Goal: Contribute content: Contribute content

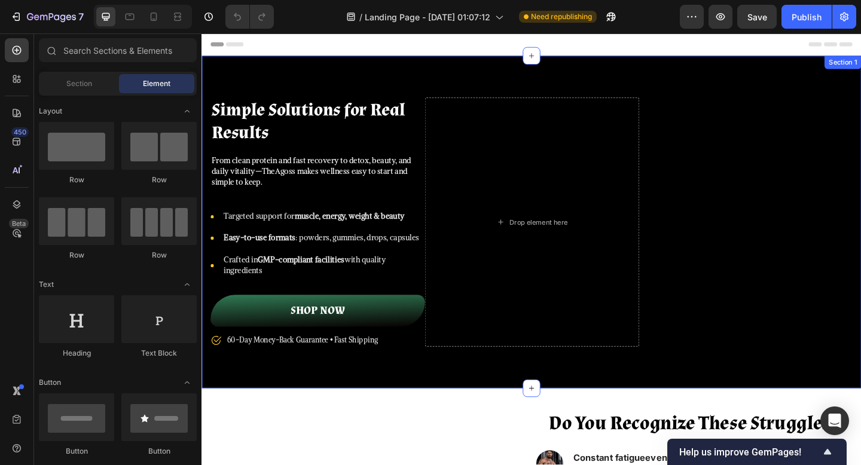
click at [556, 77] on div "Simple Solutions for Real Results Heading From clean protein and fast recovery …" at bounding box center [561, 239] width 718 height 362
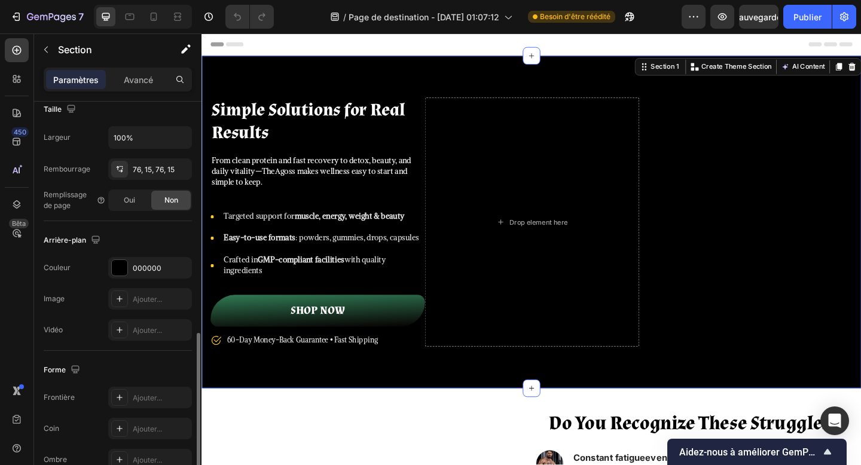
scroll to position [332, 0]
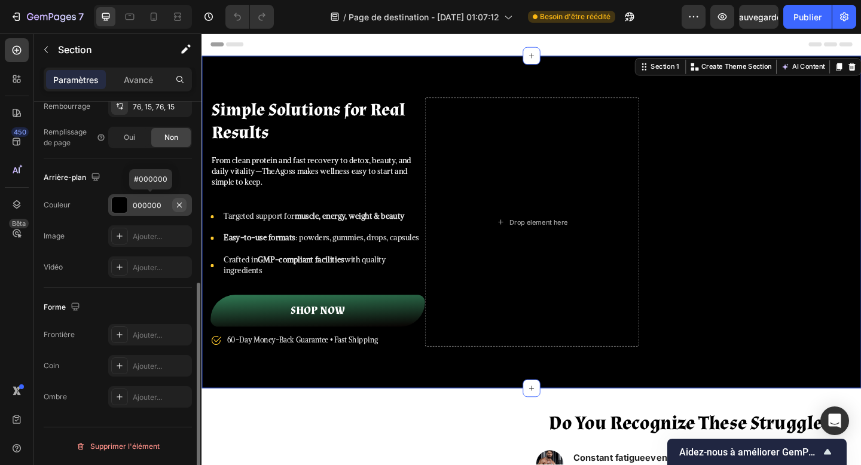
click at [178, 202] on icon "button" at bounding box center [180, 205] width 10 height 10
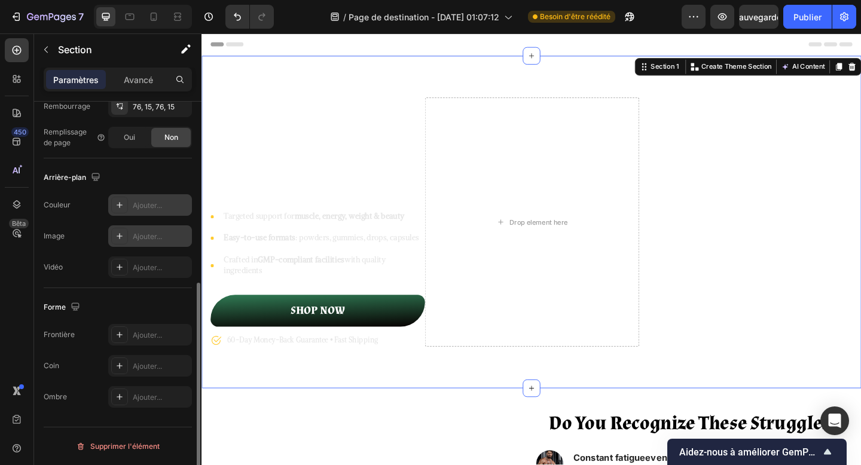
click at [125, 239] on div at bounding box center [119, 236] width 17 height 17
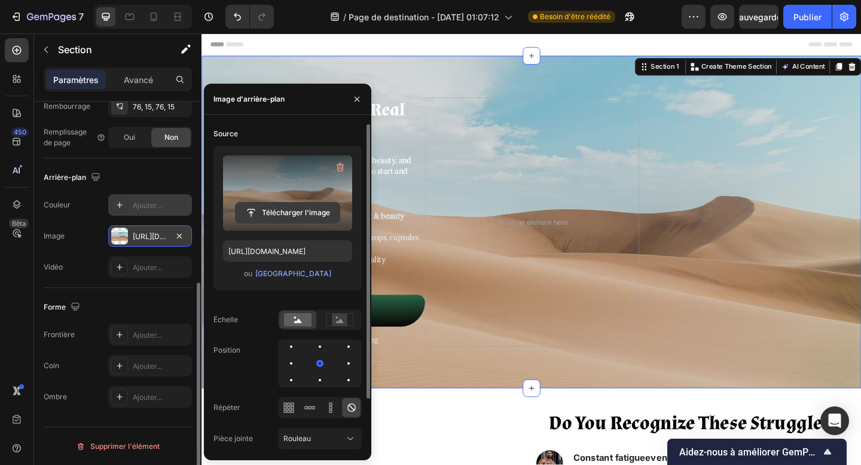
click at [294, 214] on input "file" at bounding box center [288, 213] width 104 height 20
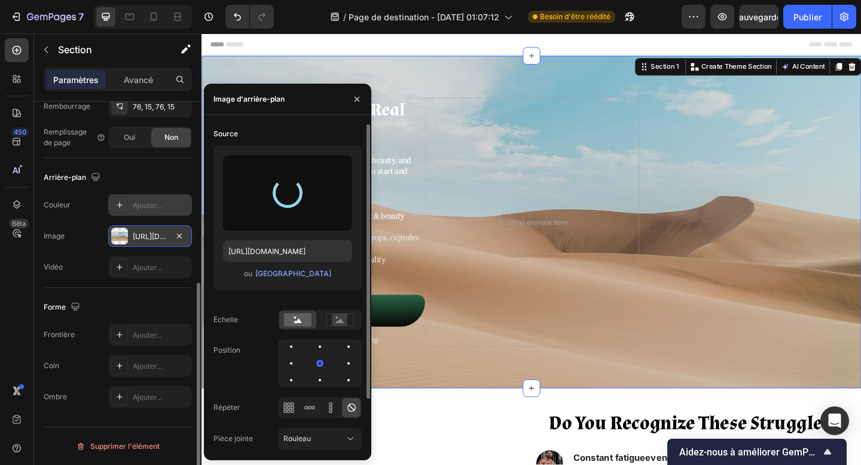
type input "[URL][DOMAIN_NAME]"
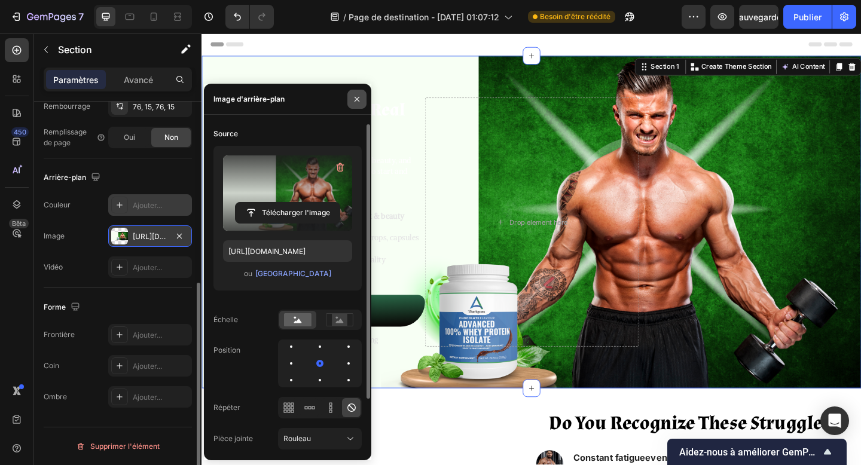
click at [358, 99] on icon "button" at bounding box center [357, 100] width 10 height 10
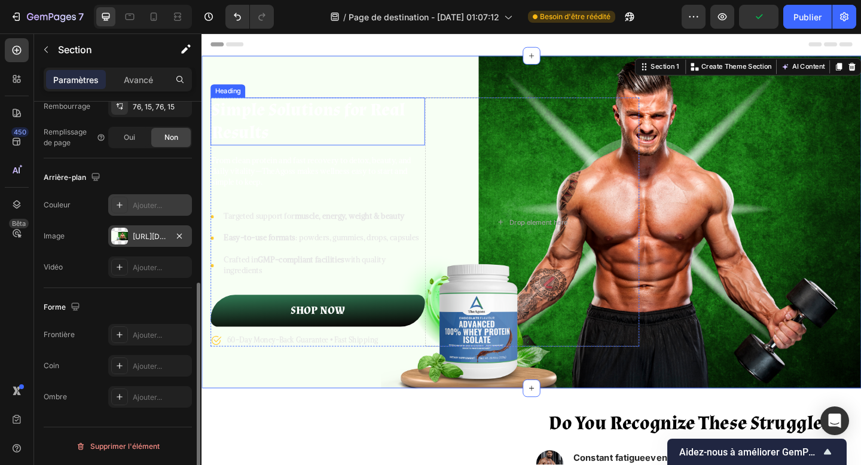
click at [331, 118] on strong "Simple Solutions for Real Results" at bounding box center [317, 130] width 211 height 50
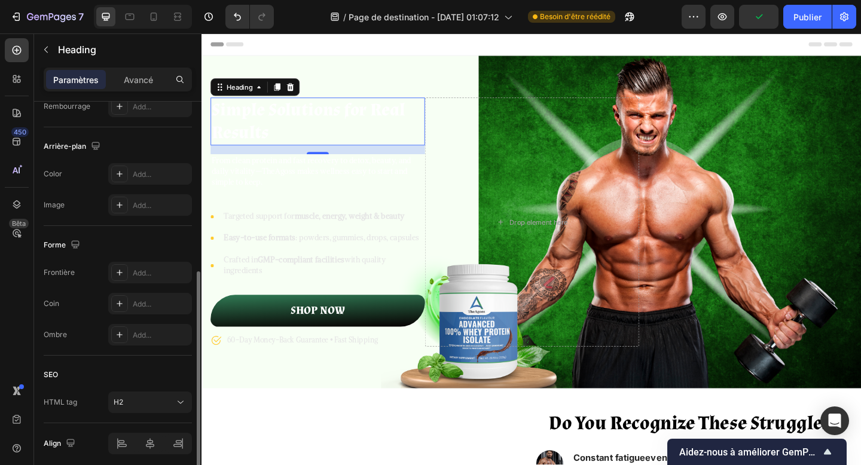
scroll to position [0, 0]
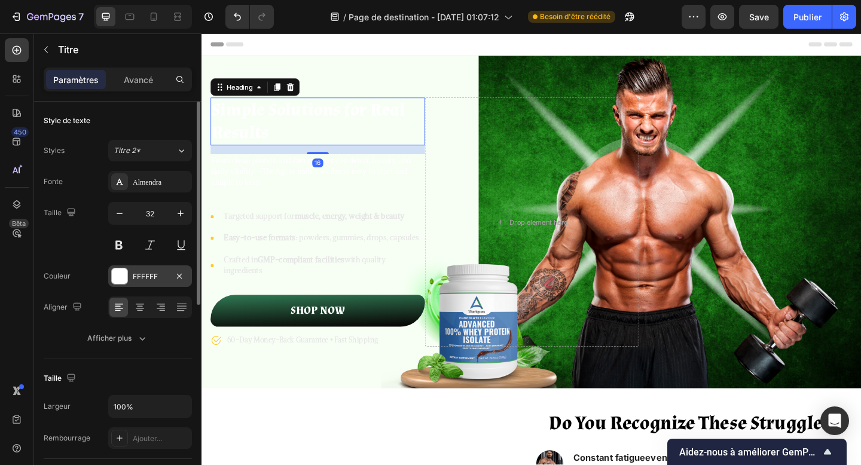
click at [124, 278] on div at bounding box center [120, 277] width 16 height 16
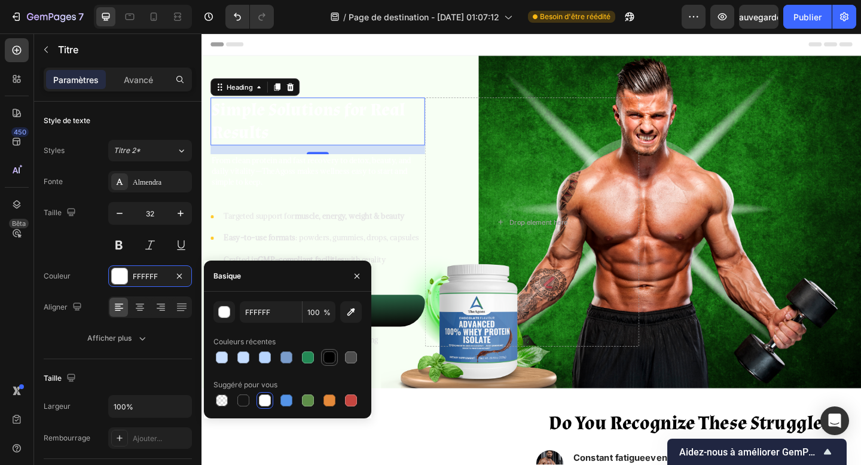
click at [328, 363] on div at bounding box center [330, 358] width 12 height 12
type input "000000"
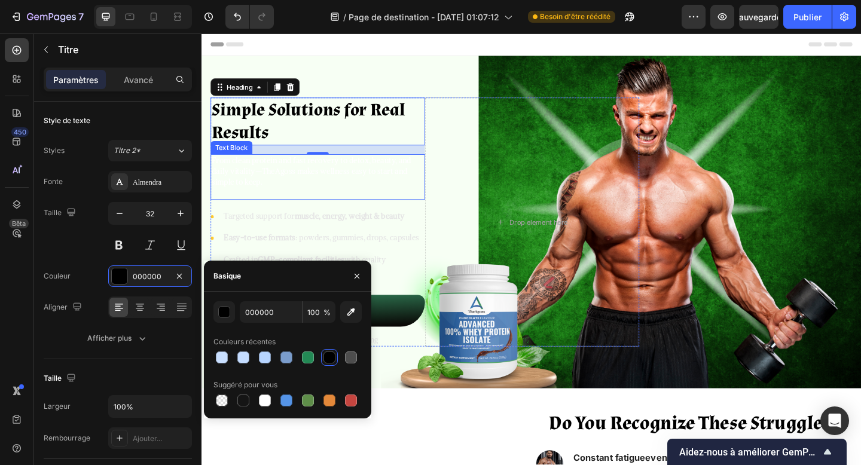
click at [364, 175] on p "From clean protein and fast recovery to detox, beauty, and daily vitality—TheAg…" at bounding box center [327, 183] width 231 height 35
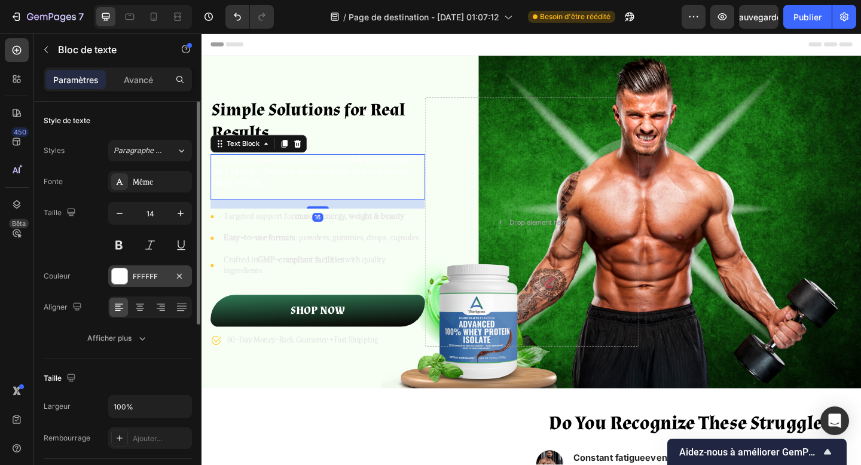
click at [158, 272] on div "FFFFFF" at bounding box center [150, 277] width 35 height 11
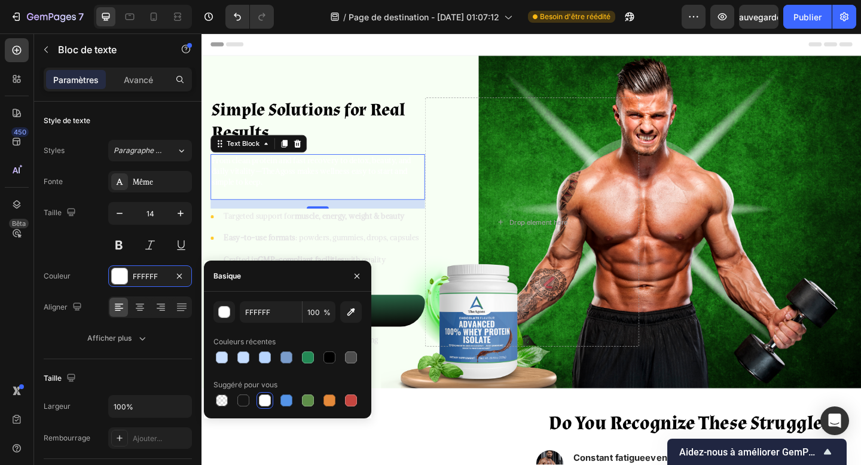
click at [333, 367] on div "FFFFFF 100 % Couleurs récentes Suggéré pour vous" at bounding box center [288, 355] width 148 height 108
click at [332, 360] on div at bounding box center [330, 358] width 12 height 12
type input "000000"
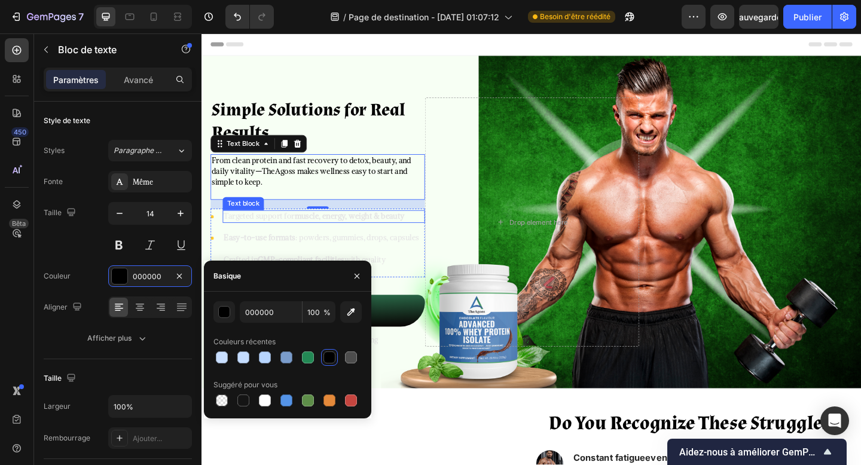
click at [359, 226] on div "Targeted support for muscle, energy, weight & beauty" at bounding box center [334, 233] width 220 height 14
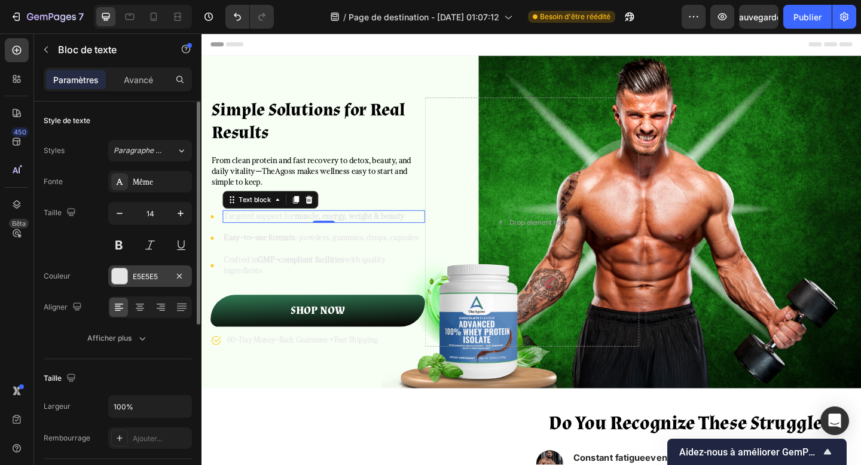
click at [147, 276] on font "E5E5E5" at bounding box center [145, 276] width 25 height 9
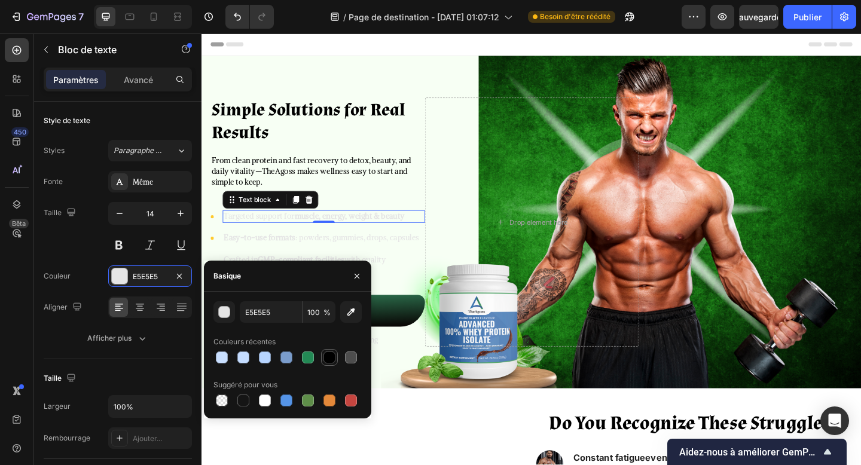
click at [333, 358] on div at bounding box center [330, 358] width 12 height 12
type input "000000"
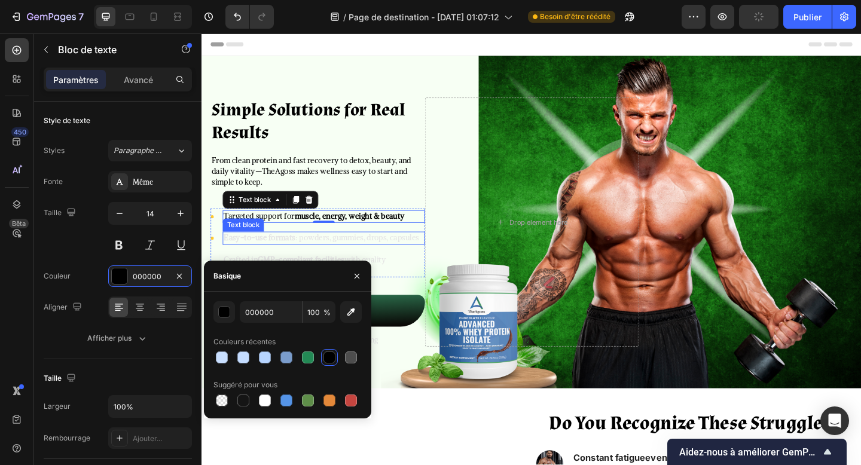
click at [327, 260] on p "Easy-to-use formats : powders, gummies, drops, capsules" at bounding box center [334, 257] width 218 height 12
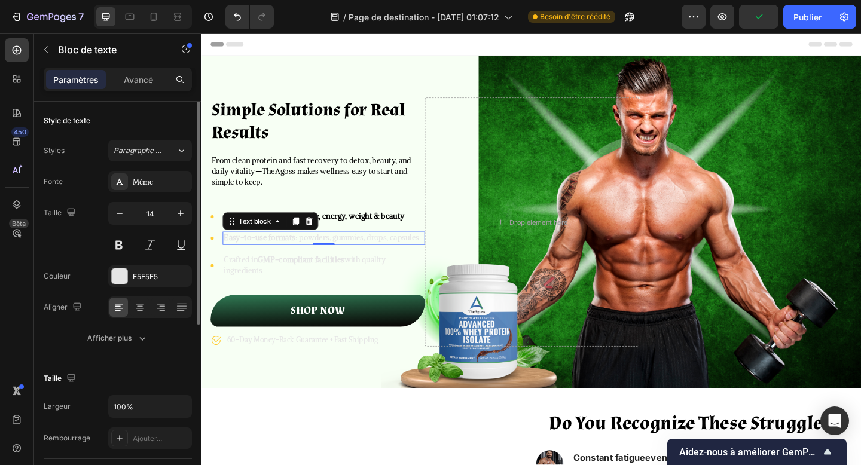
click at [157, 264] on div "Fonte Même Taille 14 Couleur E5E5E5 Aligner Afficher plus" at bounding box center [118, 260] width 148 height 178
click at [146, 277] on font "E5E5E5" at bounding box center [145, 276] width 25 height 9
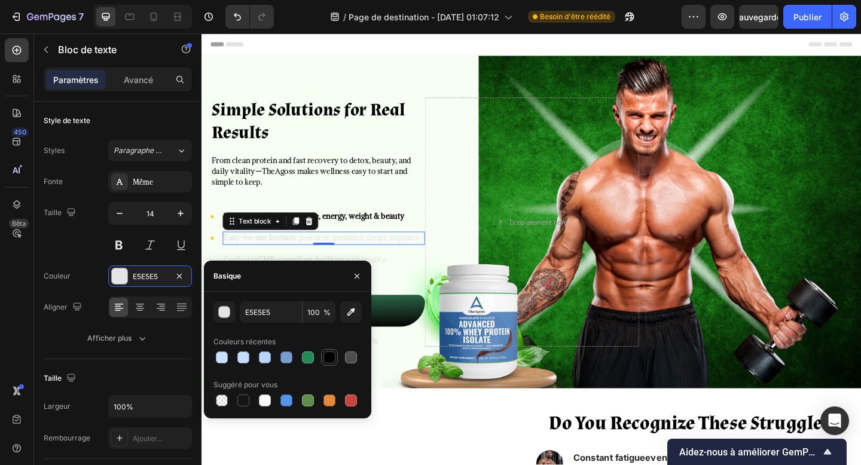
click at [331, 356] on div at bounding box center [330, 358] width 12 height 12
type input "000000"
click at [313, 272] on ul "Icon Targeted support for muscle, energy, weight & beauty Text block Icon Easy-…" at bounding box center [327, 262] width 233 height 73
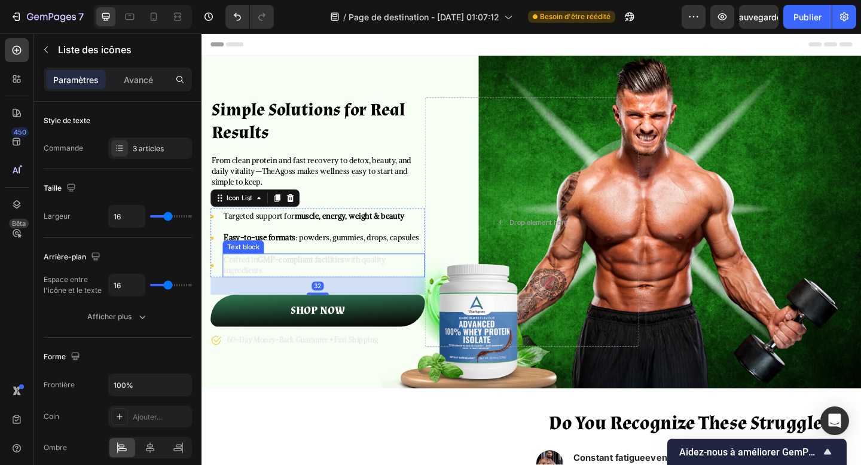
click at [291, 282] on strong "GMP-compliant facilities" at bounding box center [310, 280] width 94 height 11
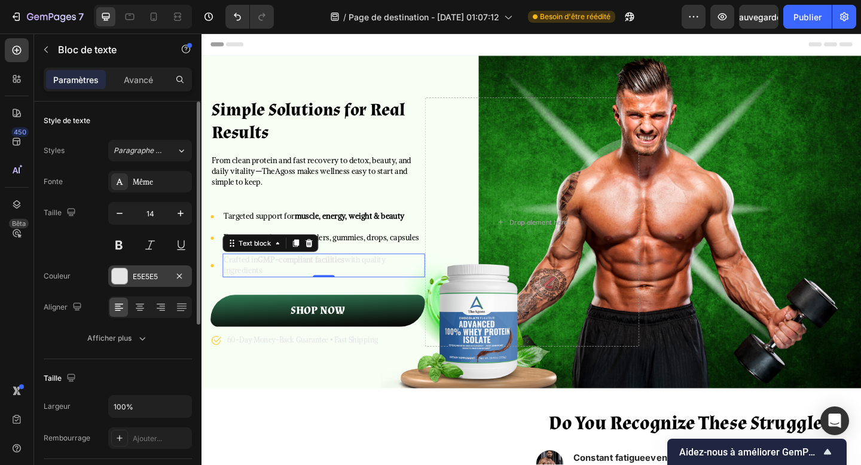
click at [154, 272] on div "E5E5E5" at bounding box center [150, 277] width 35 height 11
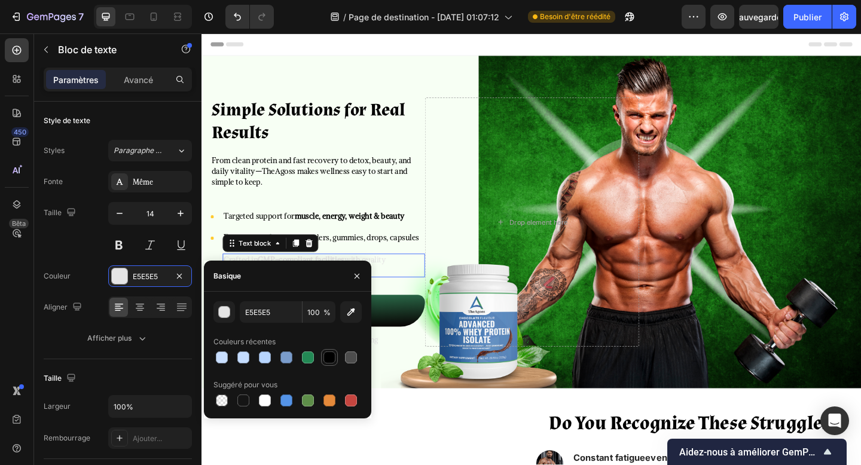
click at [336, 355] on div at bounding box center [329, 357] width 14 height 14
type input "000000"
click at [358, 272] on icon "button" at bounding box center [357, 277] width 10 height 10
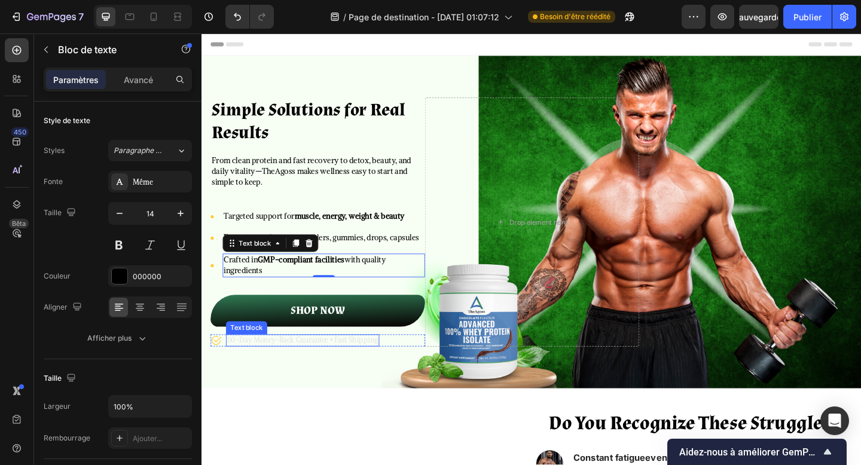
click at [305, 367] on p "60-Day Money-Back Guarantee • Fast Shipping" at bounding box center [311, 367] width 164 height 11
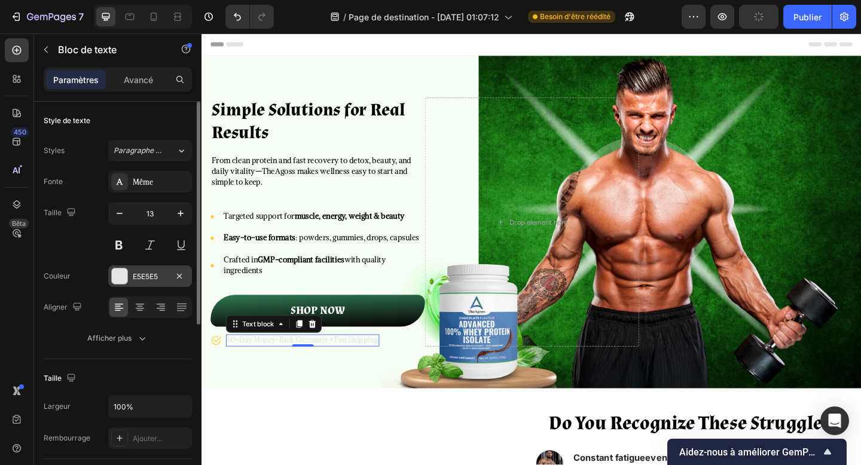
click at [135, 282] on div "E5E5E5" at bounding box center [150, 277] width 84 height 22
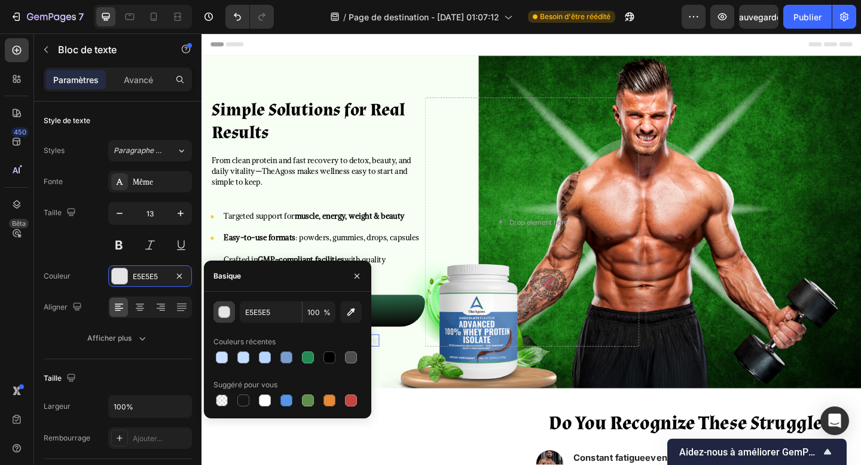
click at [224, 306] on div "button" at bounding box center [224, 312] width 12 height 12
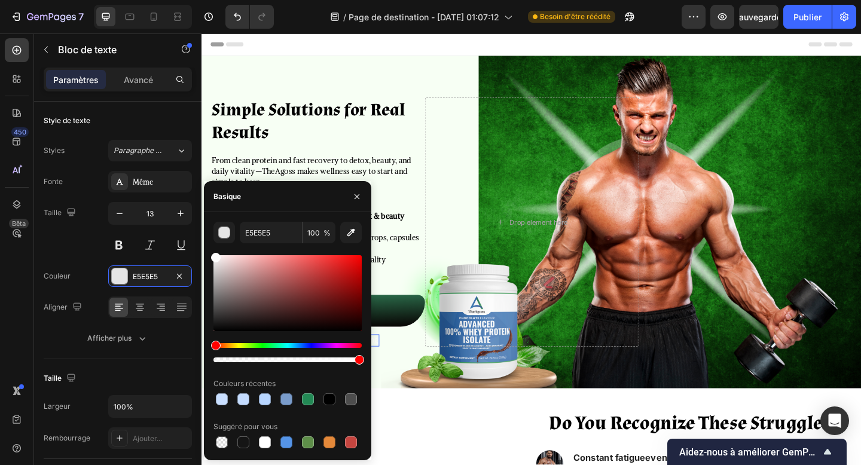
drag, startPoint x: 239, startPoint y: 282, endPoint x: 207, endPoint y: 246, distance: 47.9
click at [207, 246] on div "E5E5E5 100 % Couleurs récentes Suggéré pour vous" at bounding box center [287, 336] width 167 height 229
type input "FFFFFF"
click at [359, 196] on icon "button" at bounding box center [357, 197] width 10 height 10
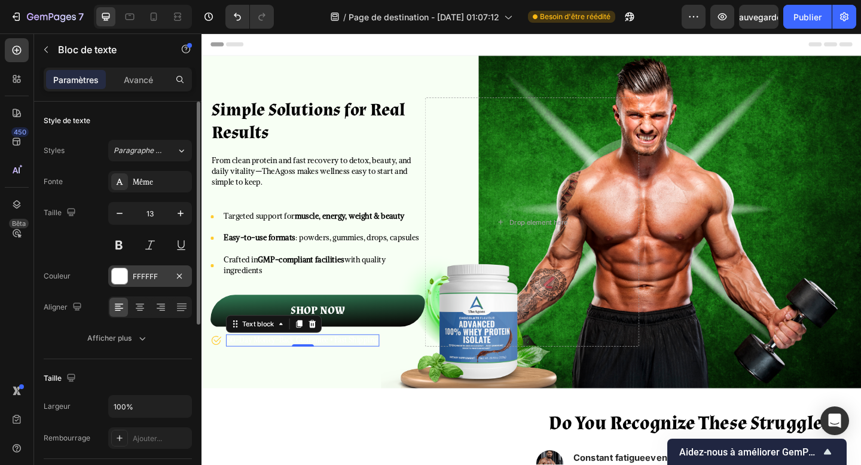
click at [133, 281] on div "FFFFFF" at bounding box center [150, 277] width 35 height 11
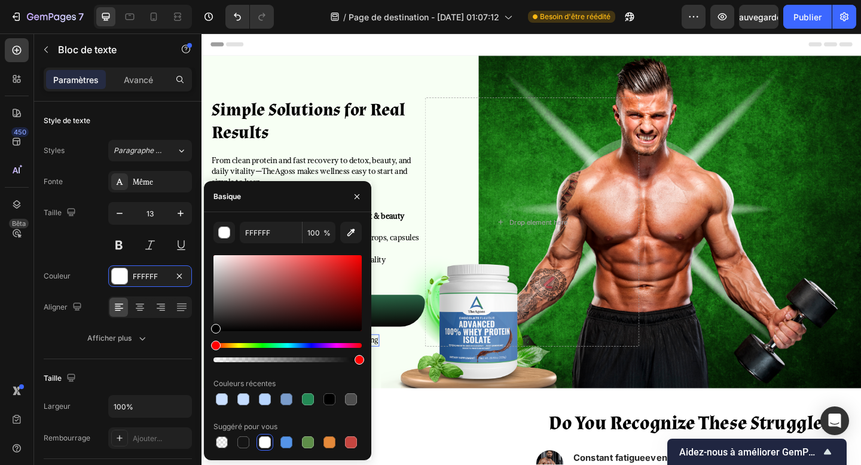
drag, startPoint x: 228, startPoint y: 325, endPoint x: 214, endPoint y: 332, distance: 16.3
click at [214, 331] on div at bounding box center [288, 293] width 148 height 76
click at [158, 351] on div "Style de texte Styles Paragraphe 1* Fonte Même Taille 13 Couleur 000000 Aligner…" at bounding box center [118, 231] width 148 height 258
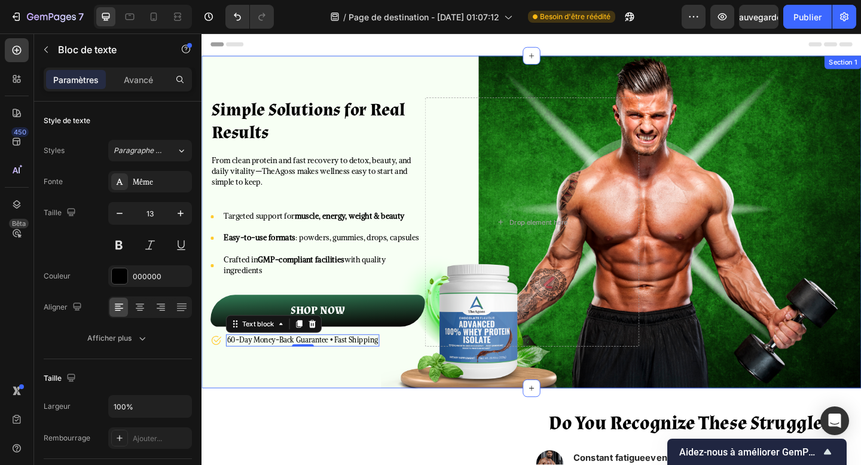
click at [340, 402] on div "Simple Solutions for Real Results Heading From clean protein and fast recovery …" at bounding box center [561, 239] width 718 height 362
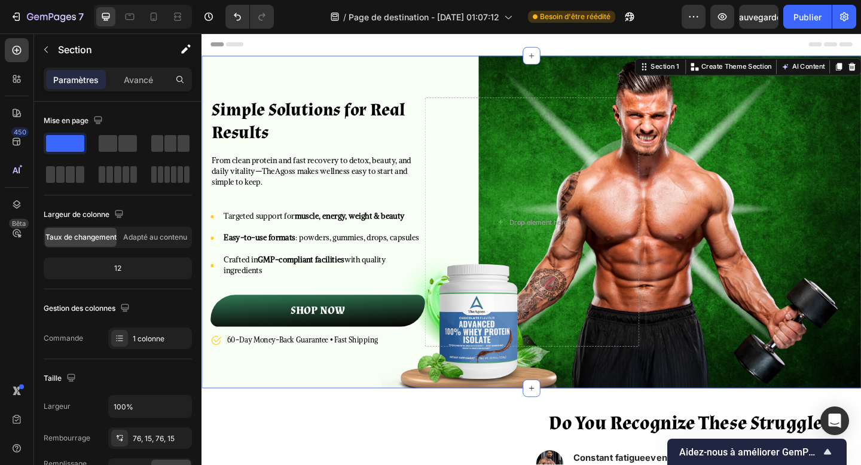
click at [434, 74] on div "Simple Solutions for Real Results Heading From clean protein and fast recovery …" at bounding box center [561, 239] width 718 height 362
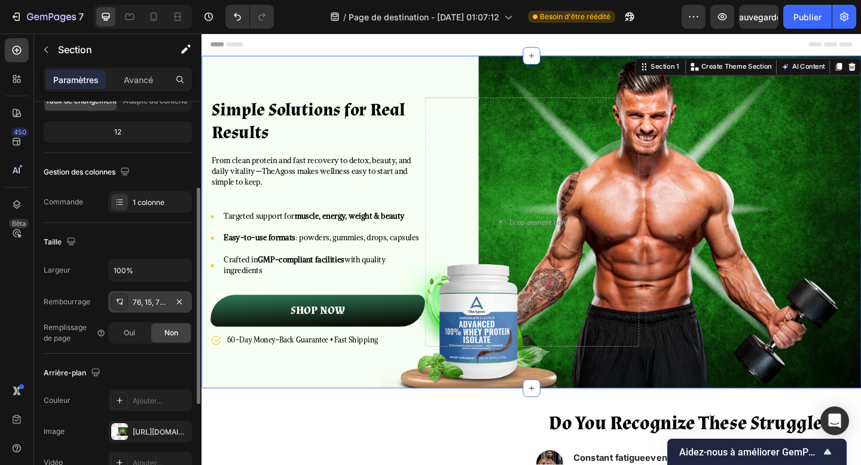
scroll to position [145, 0]
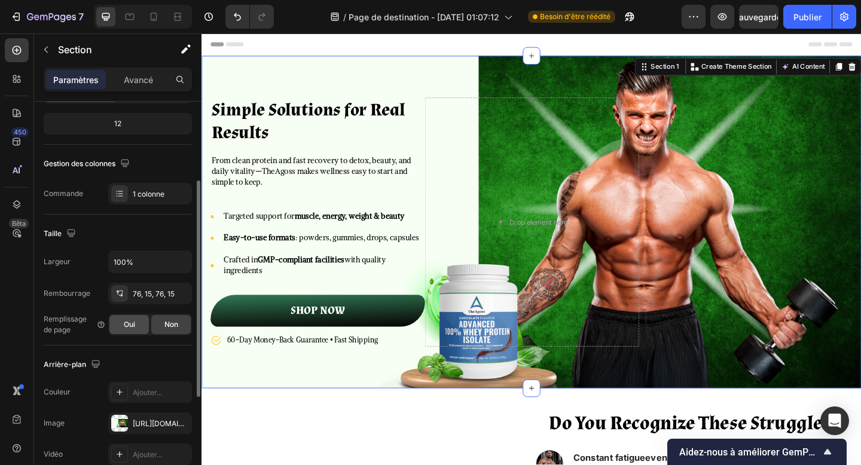
click at [126, 322] on font "Oui" at bounding box center [129, 324] width 11 height 9
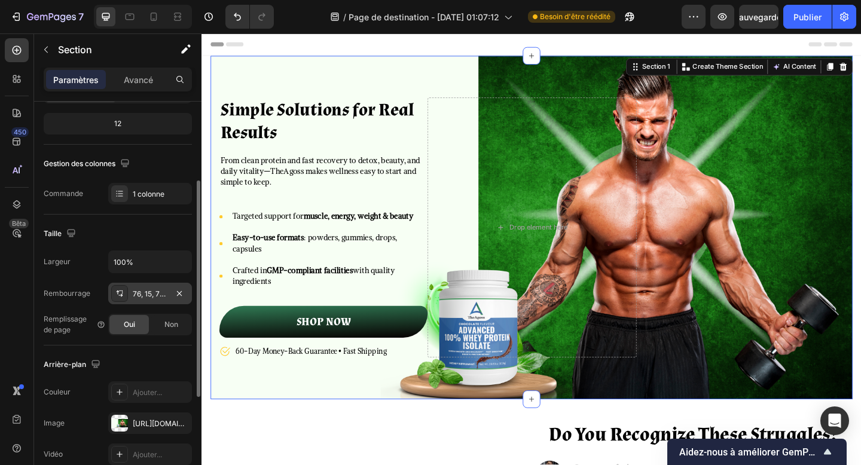
click at [144, 292] on font "76, 15, 76, 15" at bounding box center [154, 293] width 42 height 9
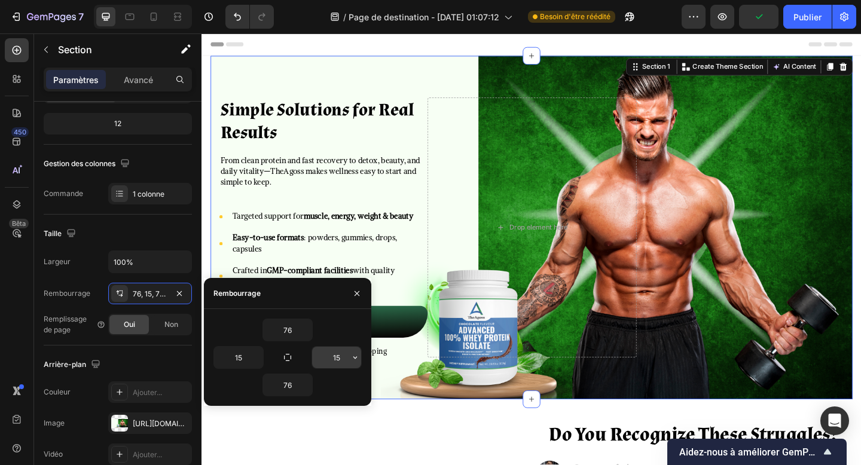
click at [337, 358] on input "15" at bounding box center [336, 358] width 49 height 22
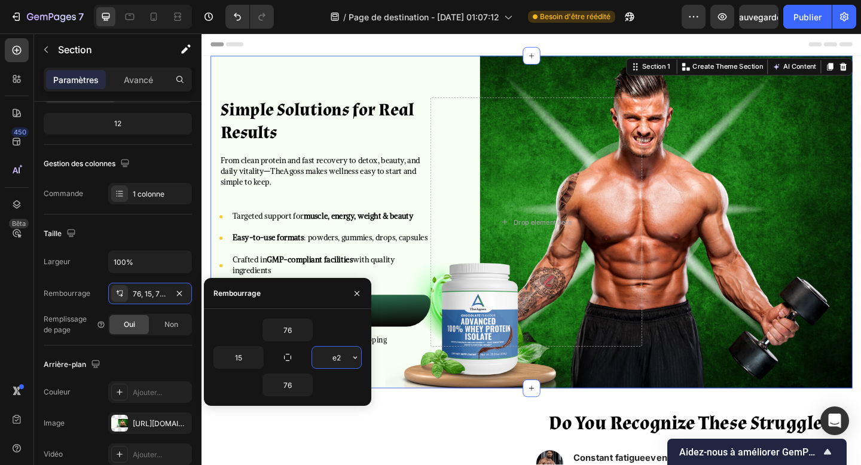
type input "e"
type input "20"
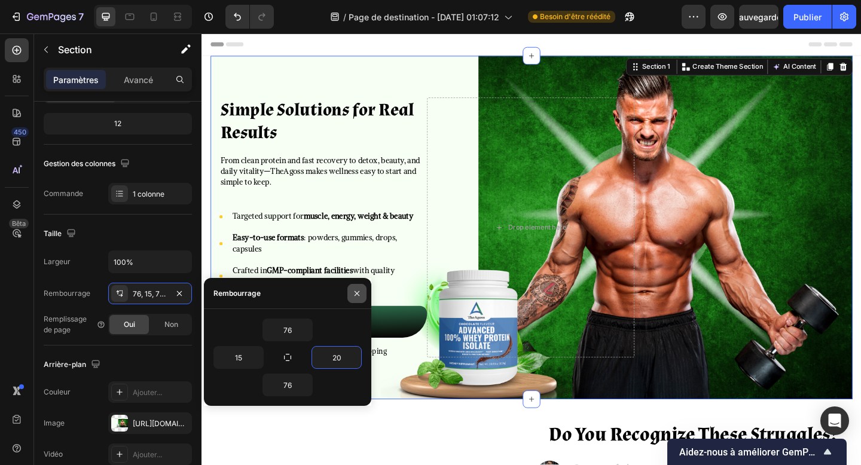
click at [353, 294] on icon "button" at bounding box center [357, 294] width 10 height 10
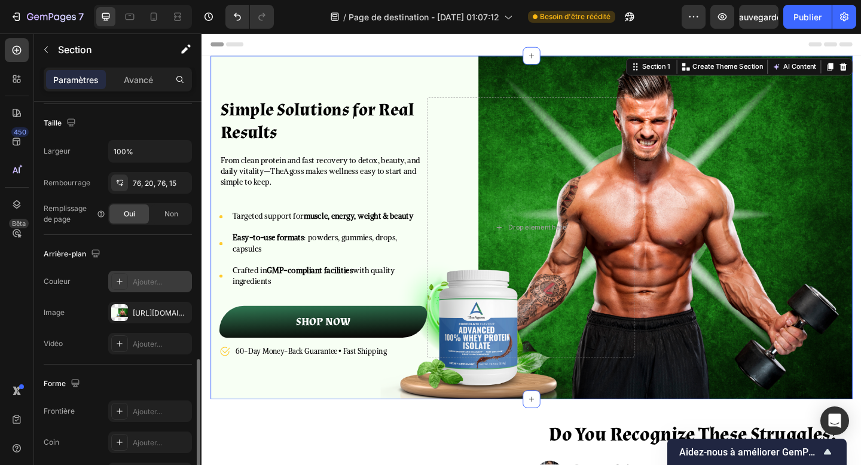
scroll to position [332, 0]
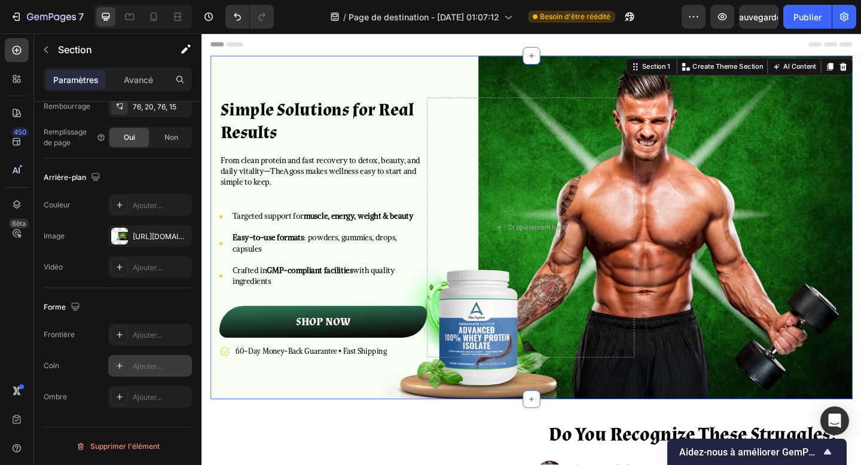
click at [135, 364] on font "Ajouter..." at bounding box center [147, 366] width 29 height 9
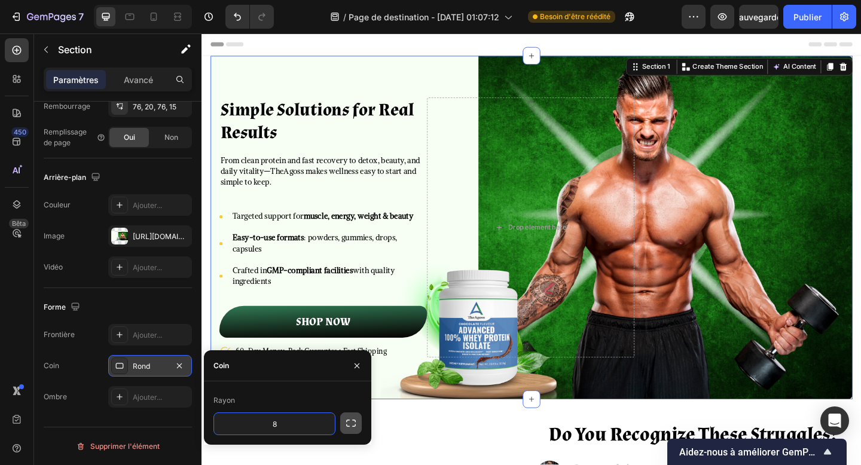
click at [353, 425] on icon "button" at bounding box center [351, 423] width 12 height 12
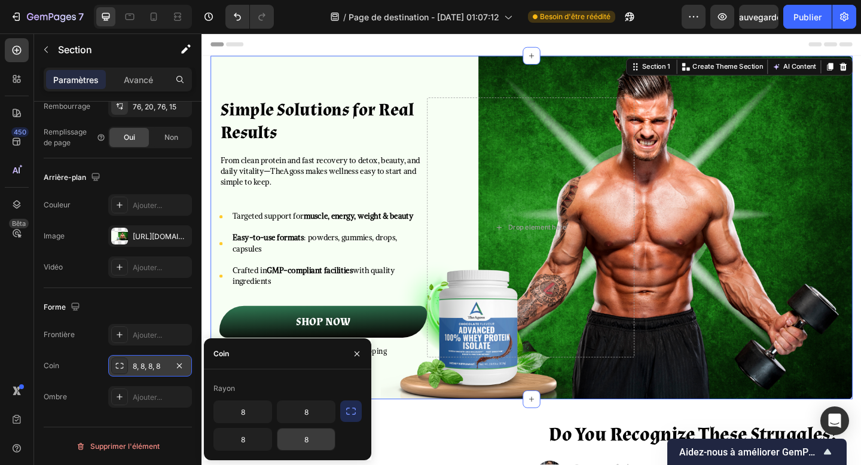
click at [307, 443] on input "8" at bounding box center [306, 440] width 57 height 22
type input "150"
click at [239, 412] on input "8" at bounding box center [242, 412] width 57 height 22
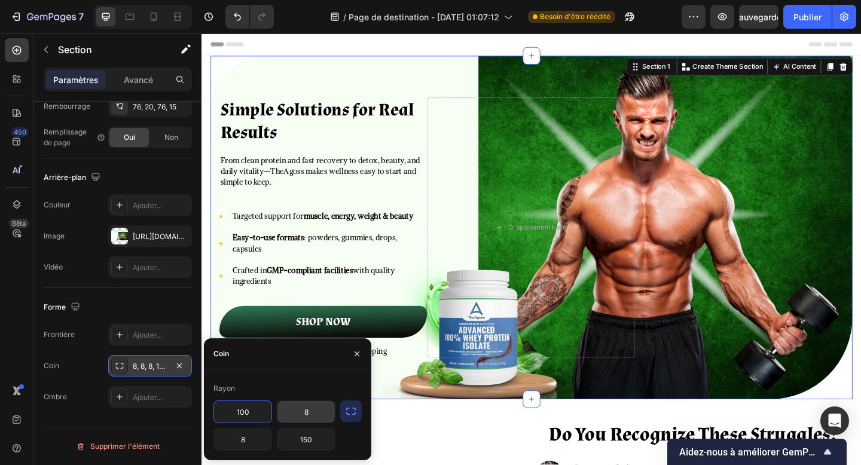
type input "100"
click at [306, 408] on input "8" at bounding box center [306, 412] width 57 height 22
type input "55"
click at [245, 438] on input "8" at bounding box center [242, 440] width 57 height 22
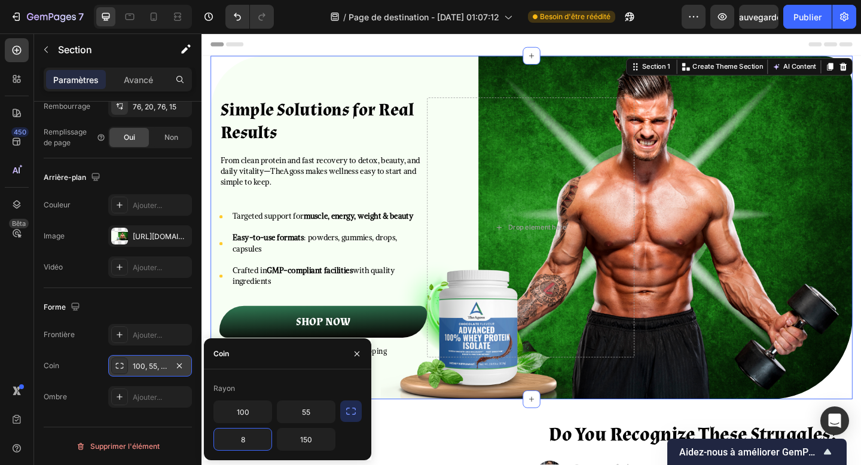
click at [245, 438] on input "8" at bounding box center [242, 440] width 57 height 22
type input "55"
click at [359, 359] on button "button" at bounding box center [356, 354] width 19 height 19
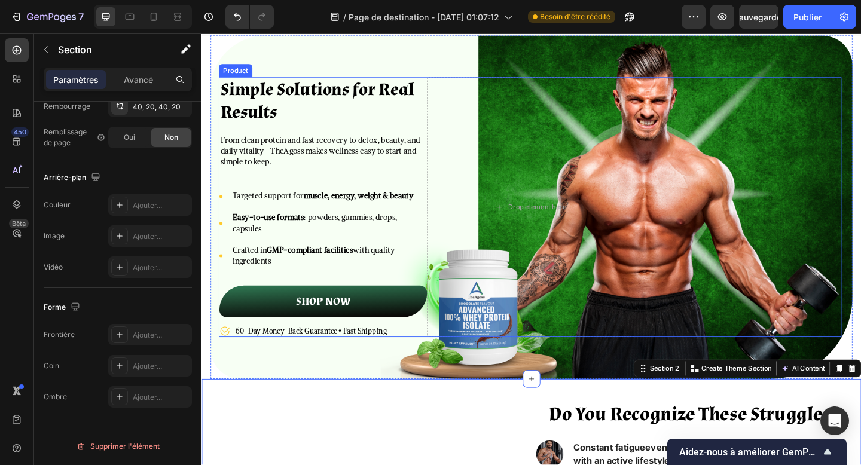
scroll to position [0, 0]
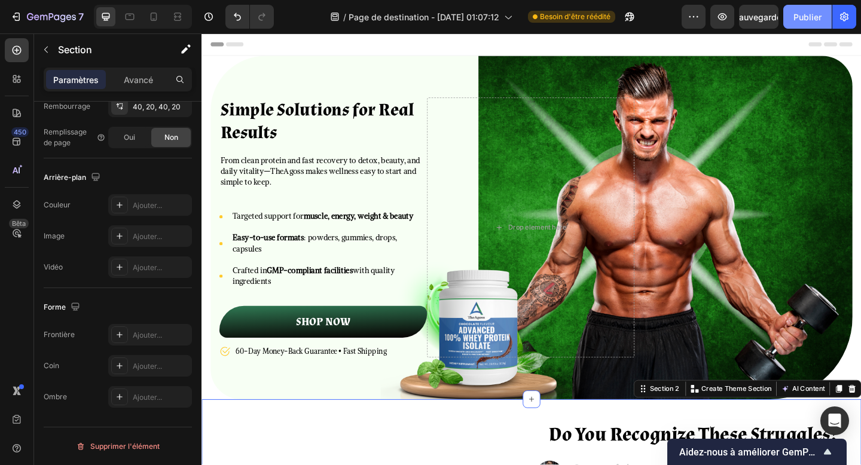
click at [816, 25] on button "Publier" at bounding box center [808, 17] width 48 height 24
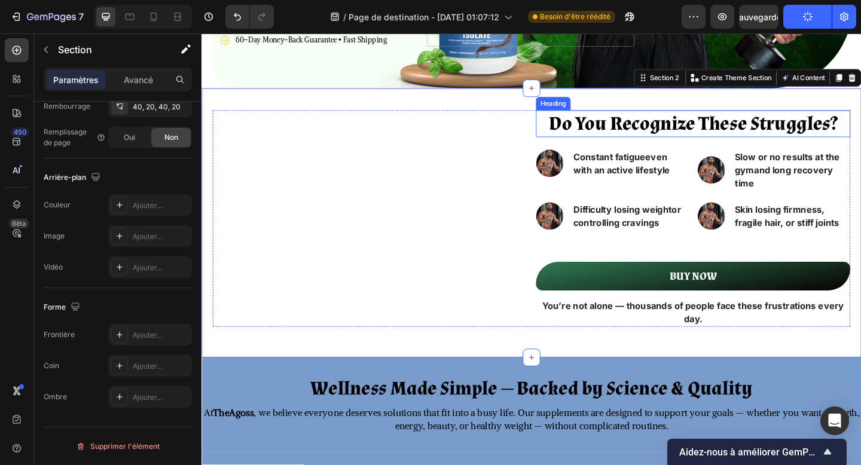
scroll to position [341, 0]
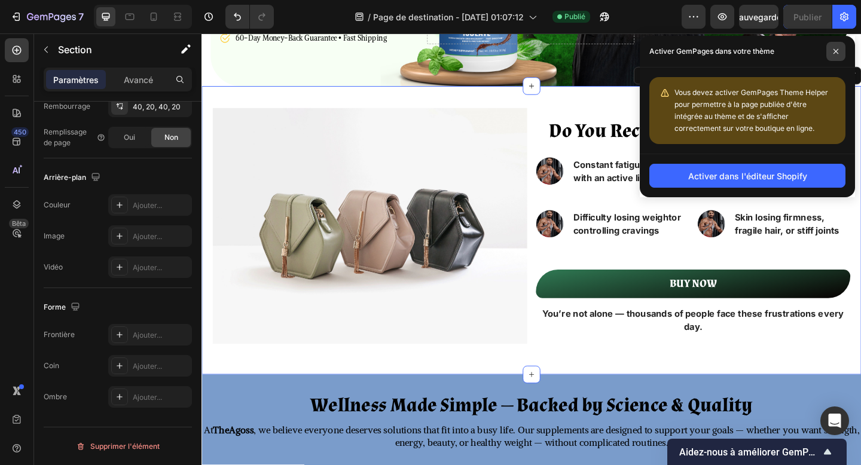
click at [831, 52] on span at bounding box center [836, 51] width 19 height 19
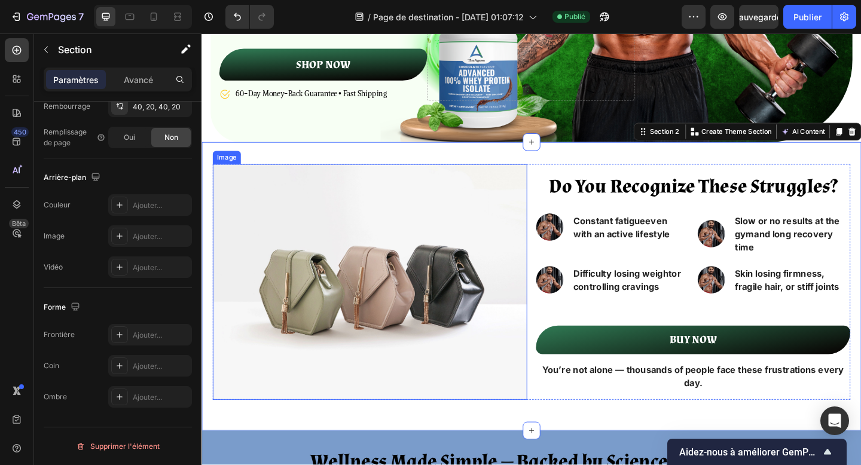
scroll to position [282, 0]
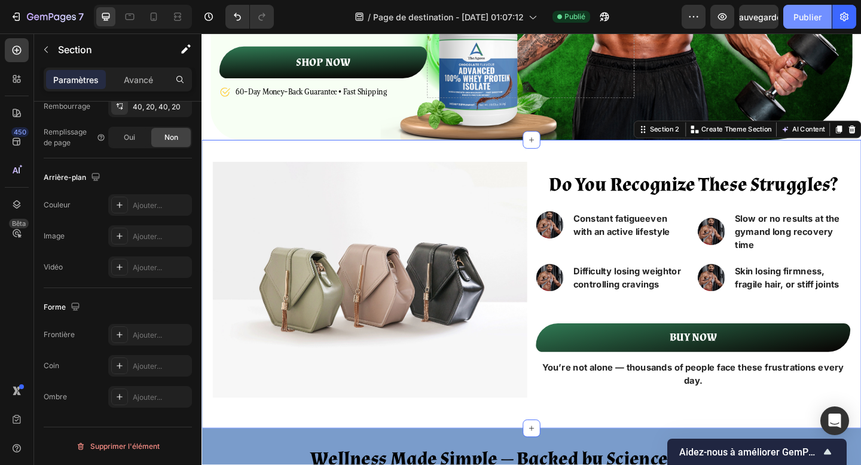
click at [811, 20] on font "Publier" at bounding box center [808, 17] width 28 height 10
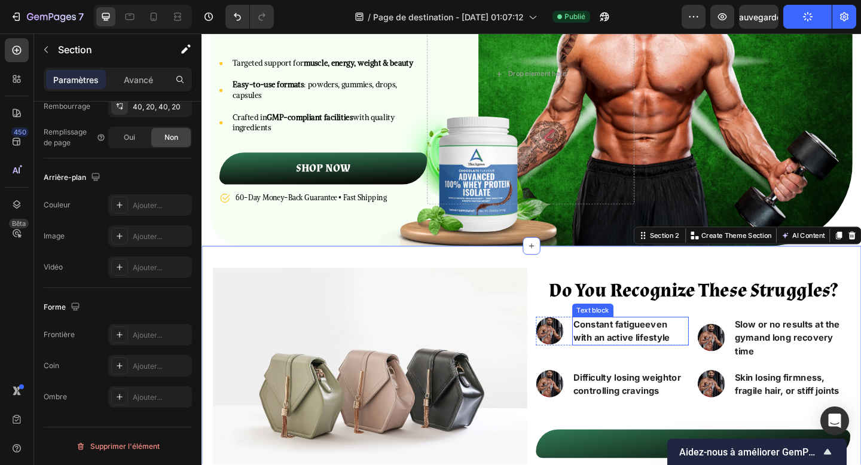
scroll to position [0, 0]
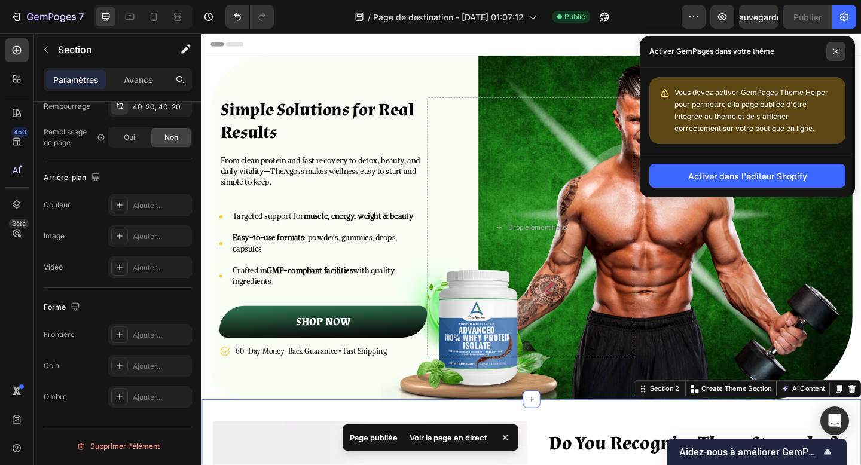
click at [834, 59] on span at bounding box center [836, 51] width 19 height 19
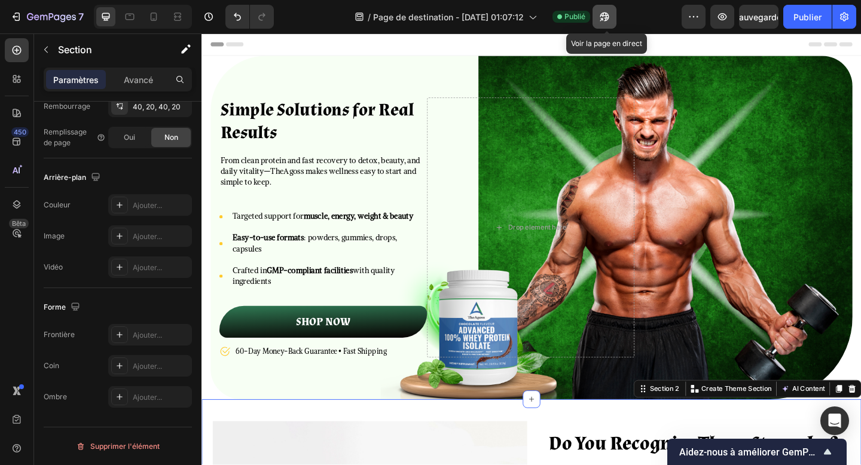
click at [608, 16] on icon "button" at bounding box center [605, 17] width 12 height 12
click at [811, 17] on font "Publier" at bounding box center [808, 17] width 28 height 10
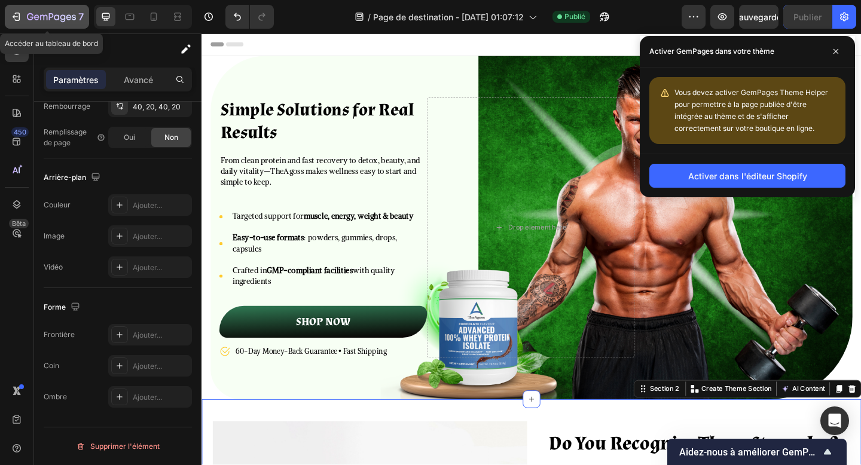
click at [38, 22] on icon "button" at bounding box center [51, 18] width 49 height 10
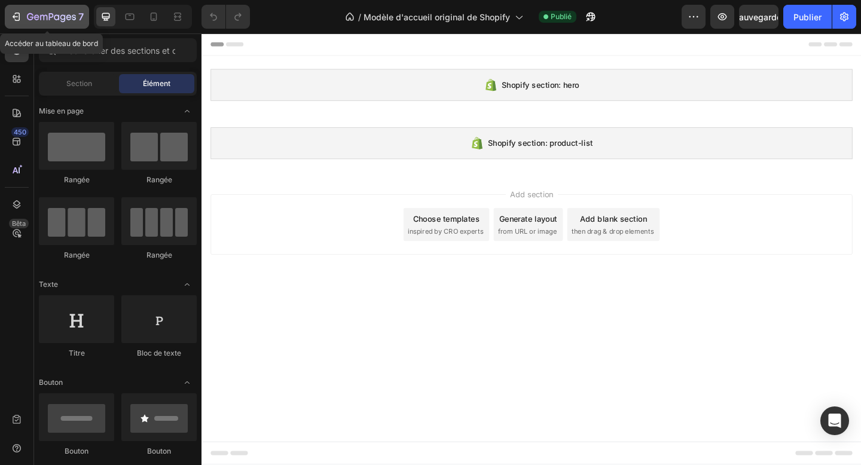
click at [58, 21] on icon "button" at bounding box center [51, 18] width 49 height 10
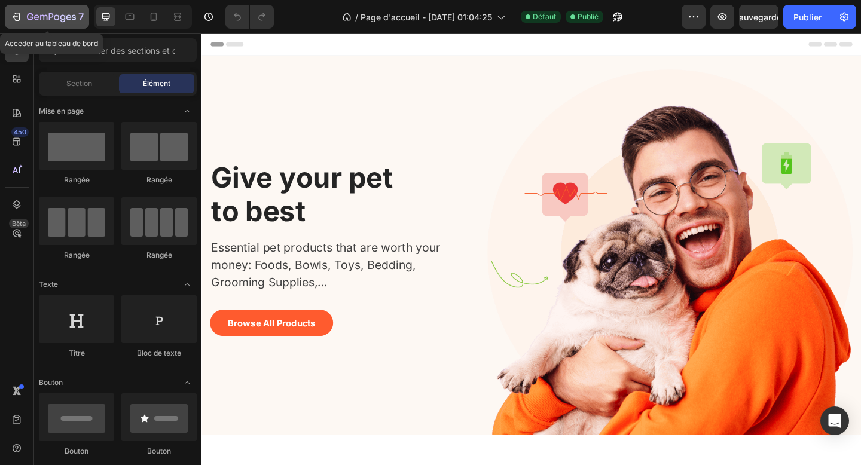
click at [77, 19] on div "7" at bounding box center [55, 17] width 57 height 14
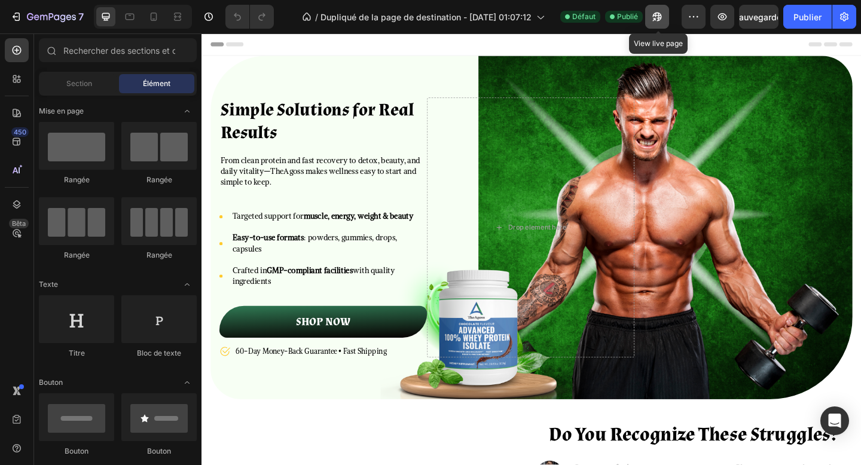
click at [666, 23] on button "button" at bounding box center [657, 17] width 24 height 24
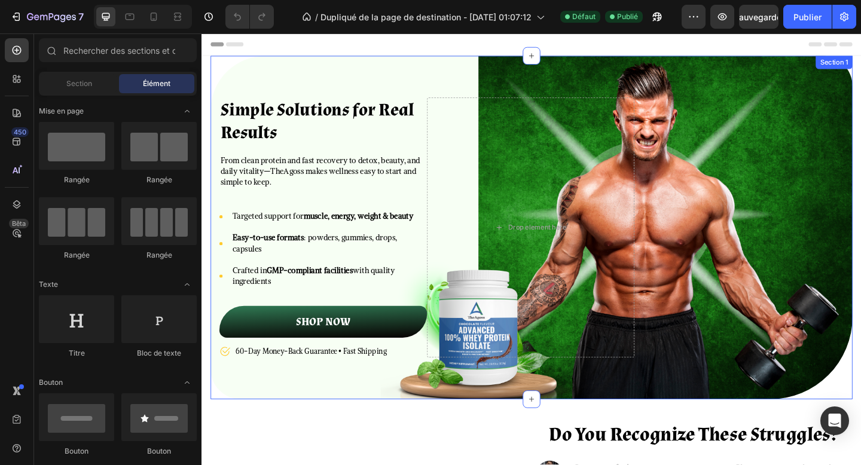
click at [457, 69] on div "Simple Solutions for Real Results Heading From clean protein and fast recovery …" at bounding box center [560, 245] width 699 height 374
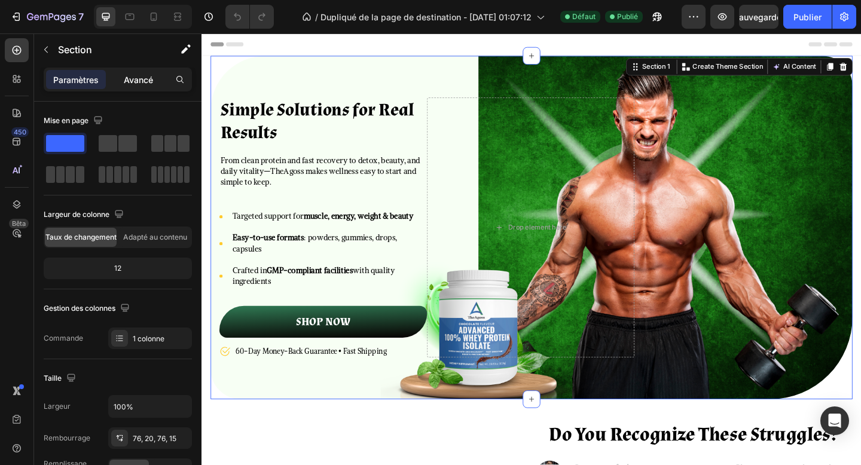
click at [147, 87] on div "Avancé" at bounding box center [138, 79] width 60 height 19
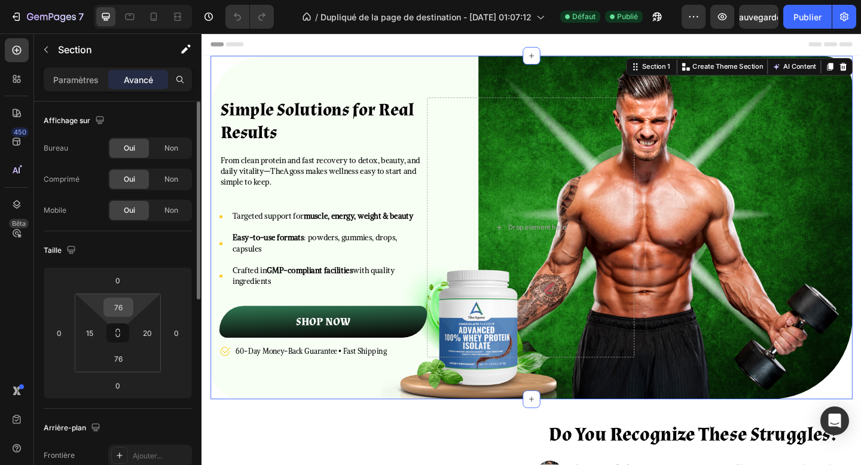
click at [119, 309] on input "76" at bounding box center [118, 307] width 24 height 18
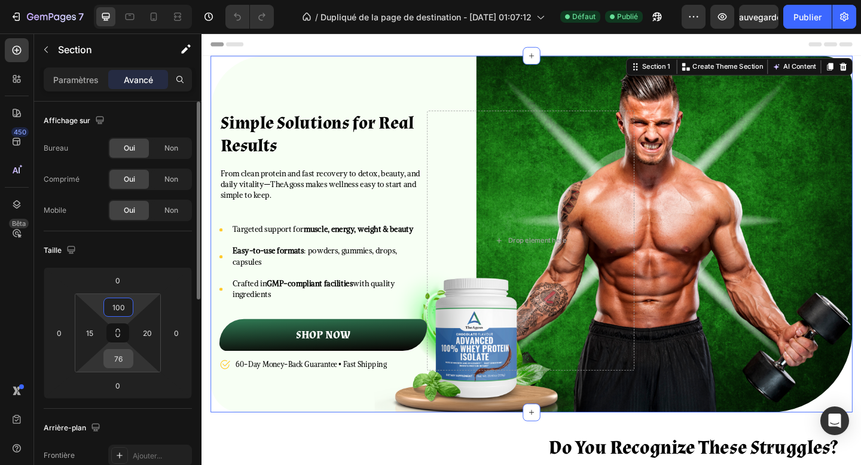
type input "100"
click at [121, 361] on input "76" at bounding box center [118, 359] width 24 height 18
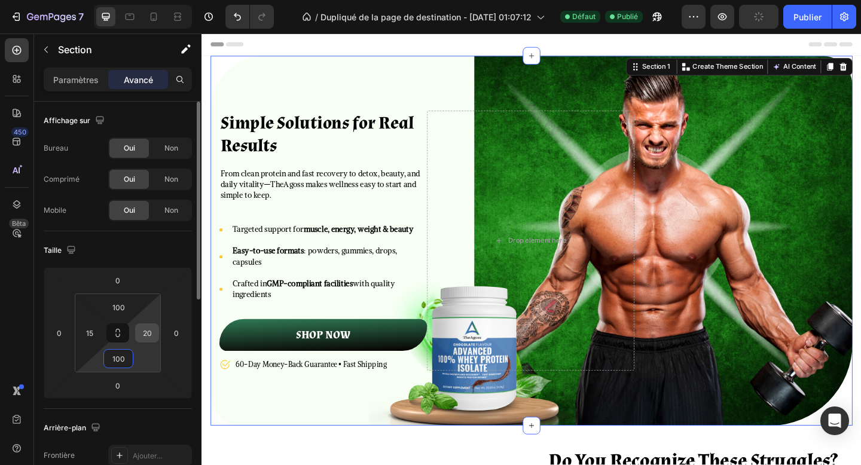
type input "100"
click at [145, 335] on input "20" at bounding box center [147, 333] width 18 height 18
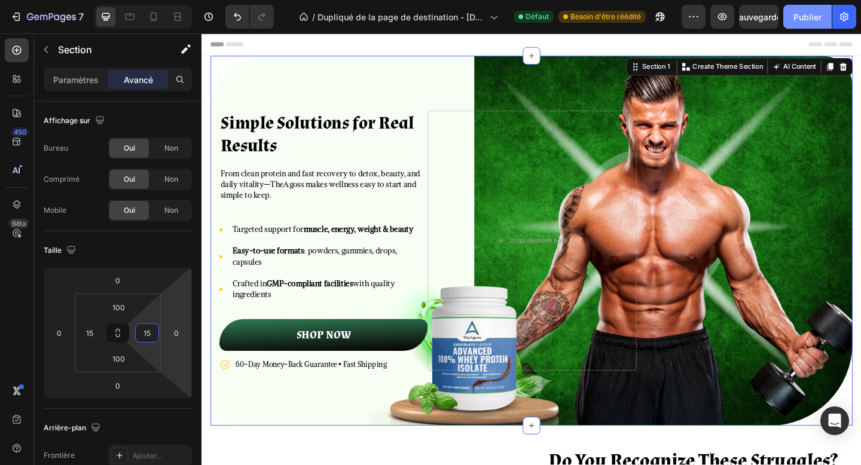
type input "15"
click at [801, 22] on font "Publier" at bounding box center [808, 17] width 28 height 10
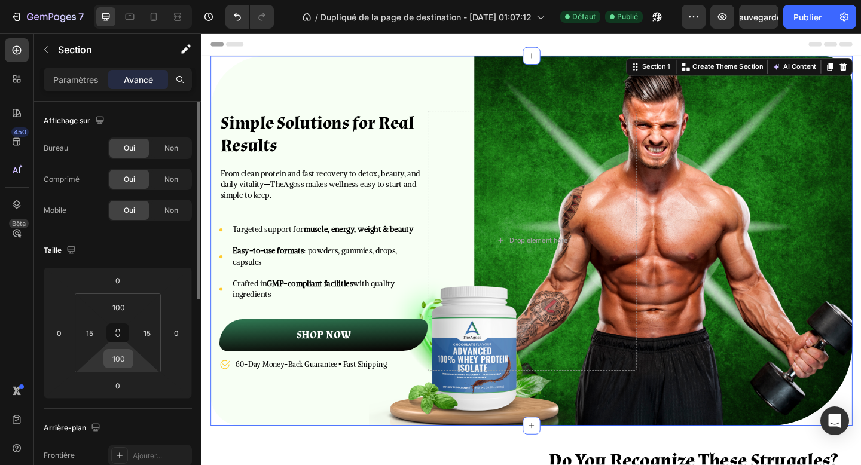
click at [129, 363] on input "100" at bounding box center [118, 359] width 24 height 18
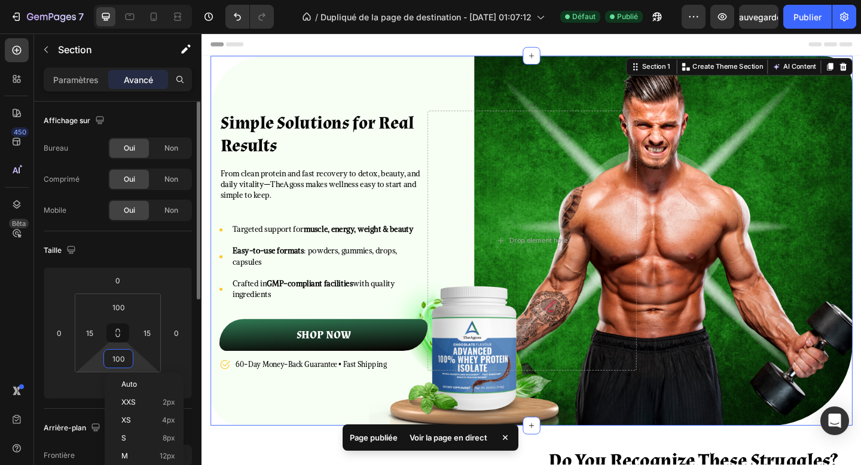
click at [129, 363] on input "100" at bounding box center [118, 359] width 24 height 18
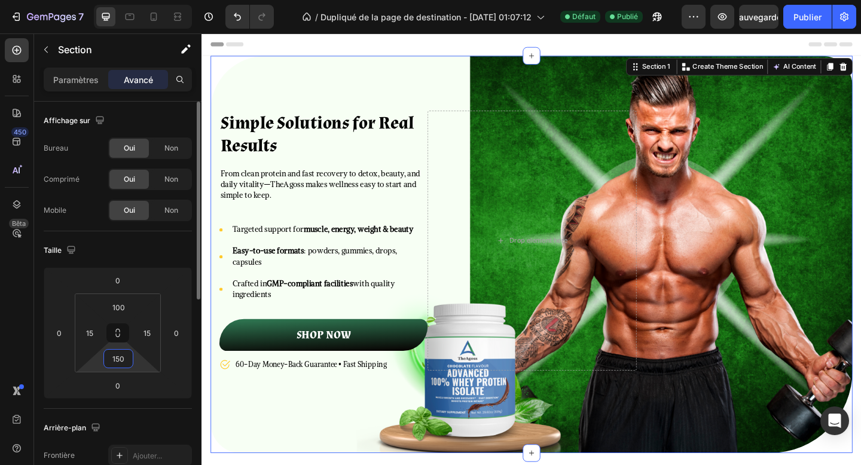
click at [121, 364] on input "150" at bounding box center [118, 359] width 24 height 18
click at [120, 360] on input "150" at bounding box center [118, 359] width 24 height 18
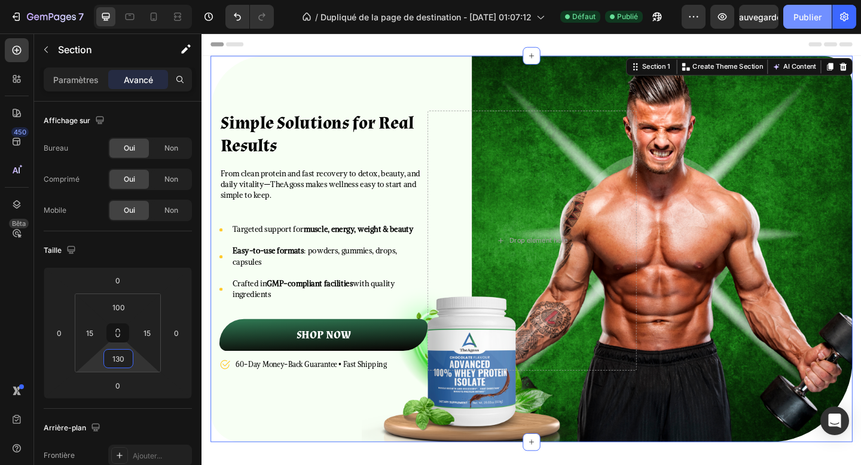
click at [815, 15] on font "Publier" at bounding box center [808, 17] width 28 height 10
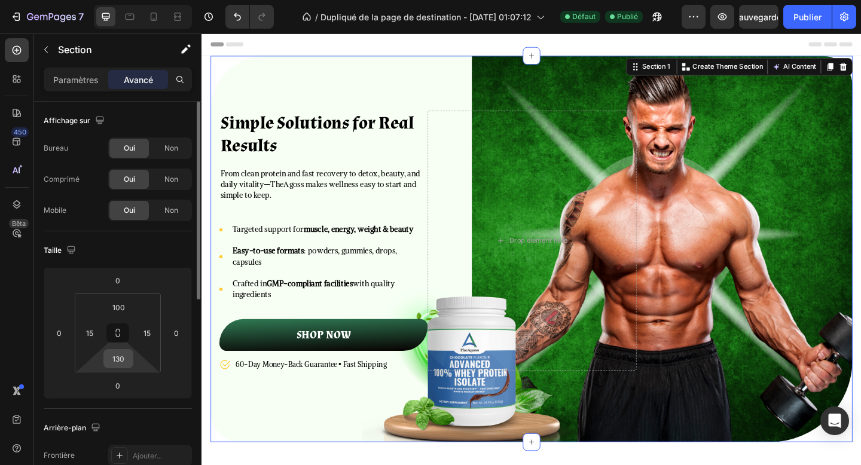
click at [120, 361] on input "130" at bounding box center [118, 359] width 24 height 18
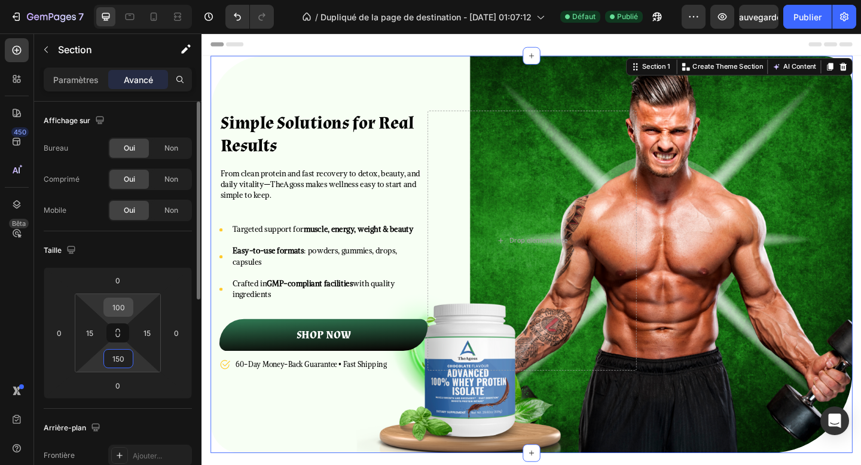
type input "150"
click at [121, 306] on input "100" at bounding box center [118, 307] width 24 height 18
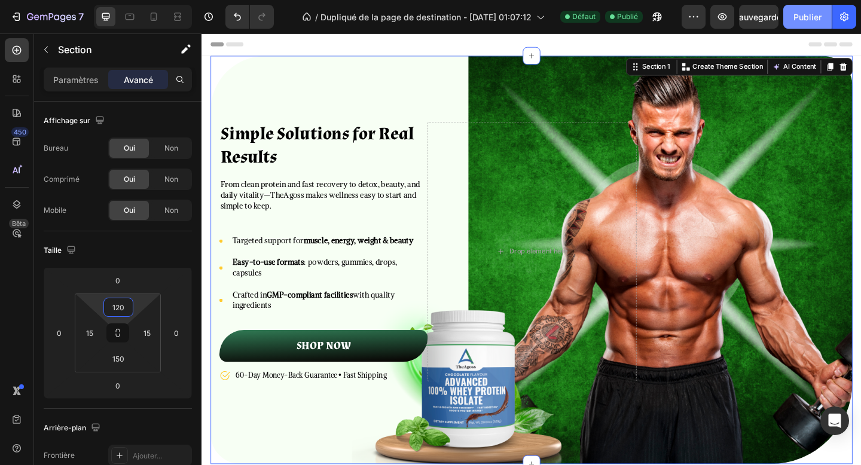
type input "120"
click at [809, 13] on font "Publier" at bounding box center [808, 17] width 28 height 10
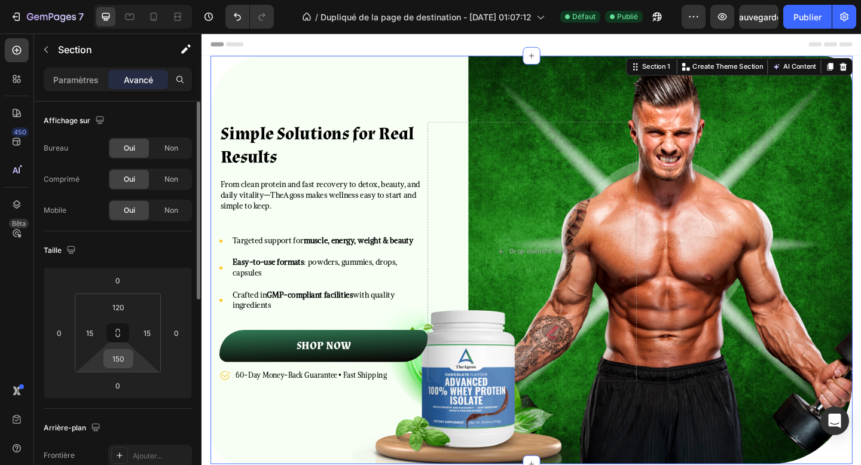
click at [117, 362] on input "150" at bounding box center [118, 359] width 24 height 18
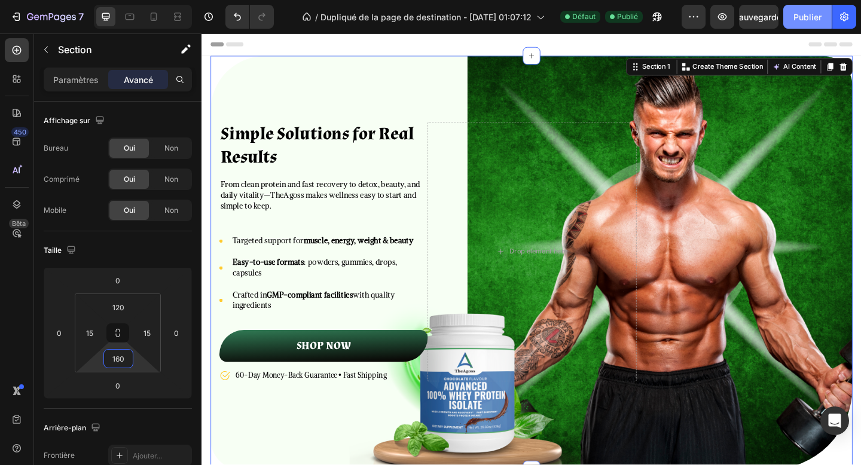
type input "160"
click at [808, 12] on font "Publier" at bounding box center [808, 17] width 28 height 10
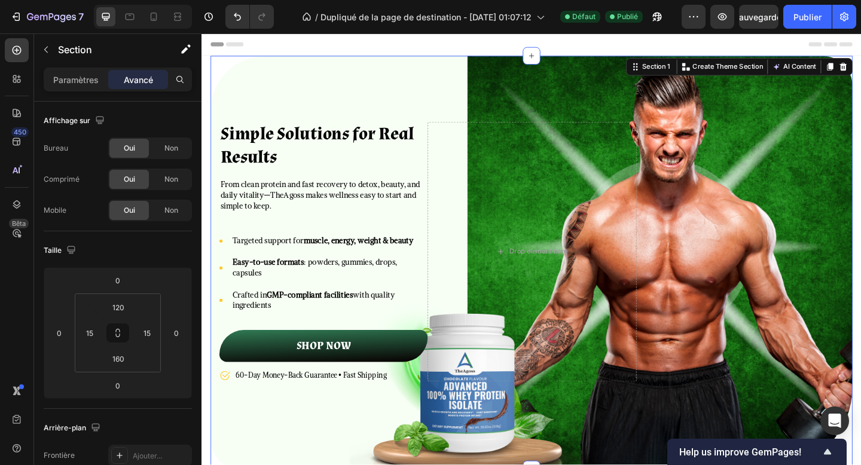
click at [380, 74] on div "Simple Solutions for Real Results Heading From clean protein and fast recovery …" at bounding box center [560, 283] width 699 height 450
click at [92, 93] on div "Paramètres Avancé" at bounding box center [117, 85] width 167 height 34
click at [86, 84] on font "Paramètres" at bounding box center [75, 80] width 45 height 10
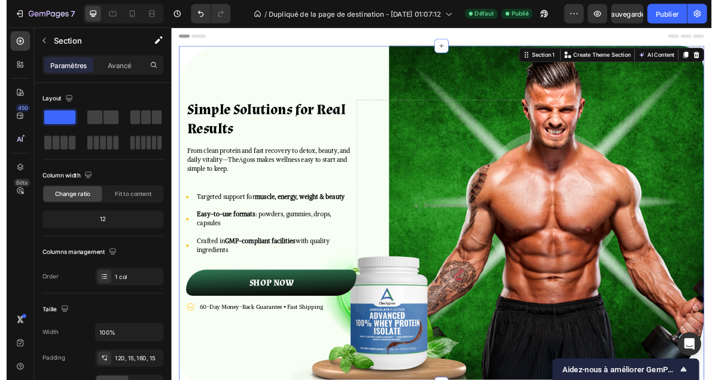
scroll to position [332, 0]
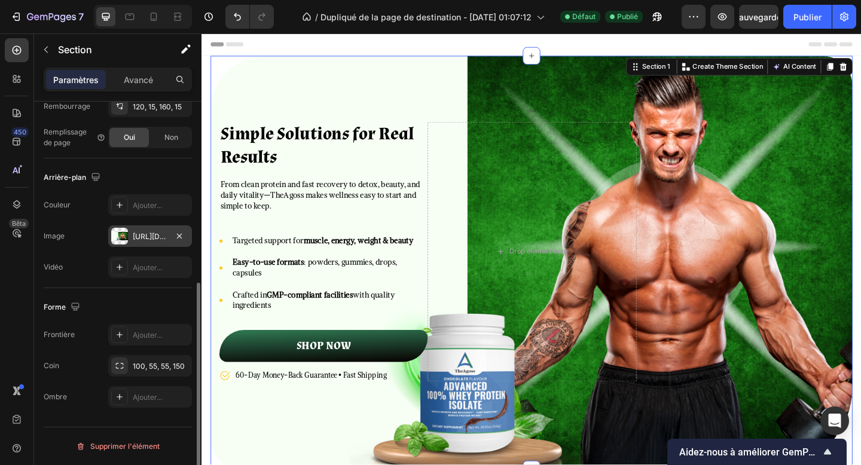
click at [145, 237] on font "[URL][DOMAIN_NAME]" at bounding box center [171, 236] width 77 height 9
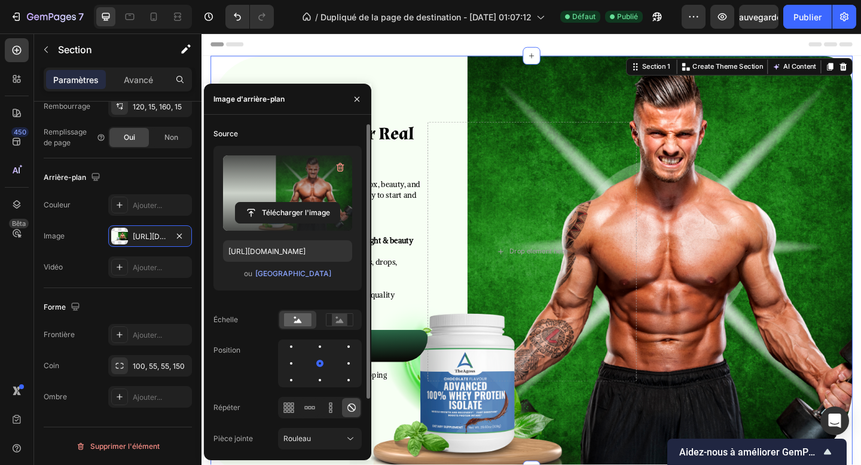
click at [302, 224] on label at bounding box center [287, 193] width 129 height 75
click at [302, 223] on input "file" at bounding box center [288, 213] width 104 height 20
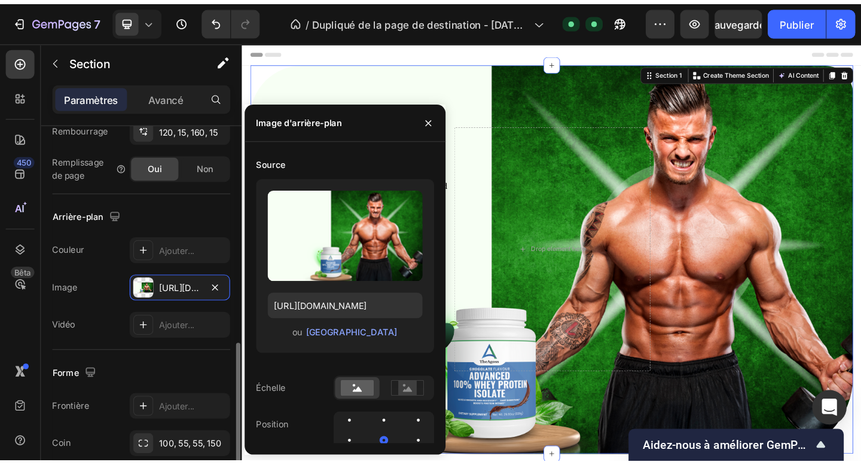
scroll to position [331, 0]
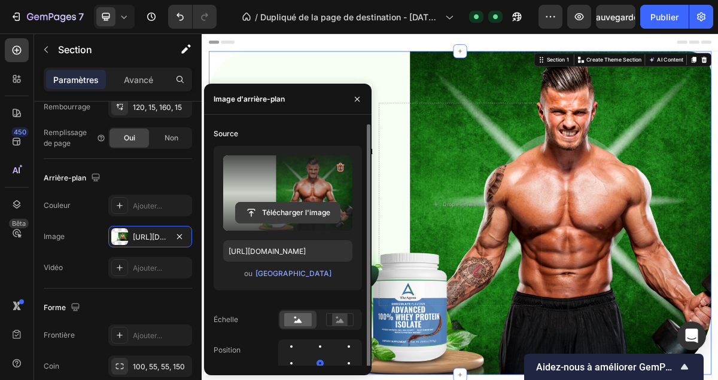
click at [306, 212] on input "file" at bounding box center [288, 213] width 104 height 20
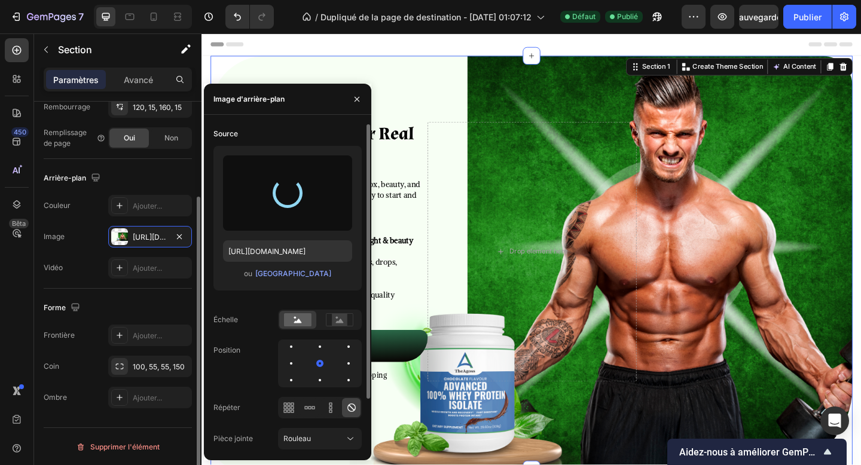
scroll to position [259, 0]
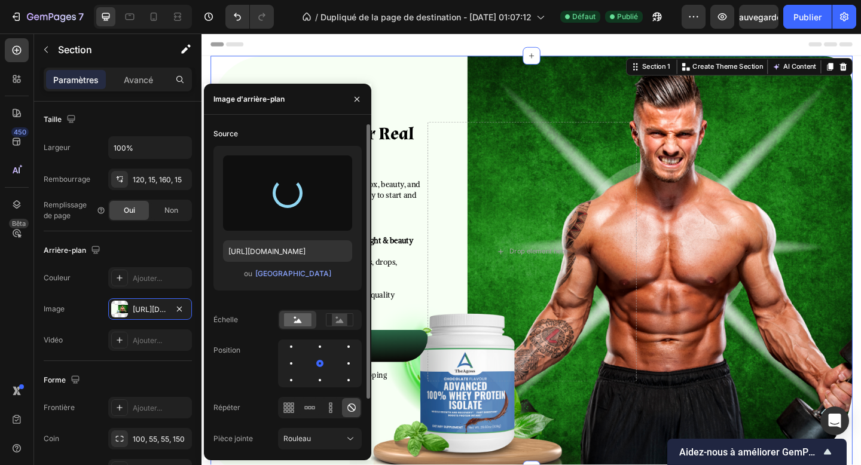
type input "[URL][DOMAIN_NAME]"
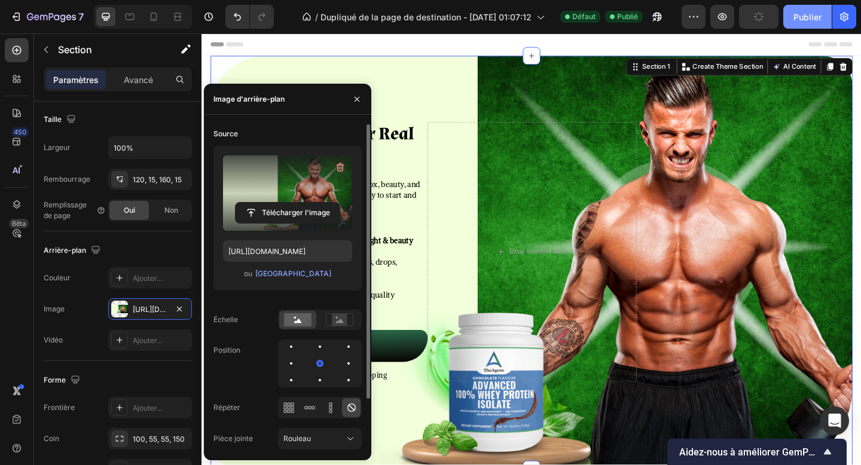
click at [812, 17] on font "Publier" at bounding box center [808, 17] width 28 height 10
